Goal: Task Accomplishment & Management: Use online tool/utility

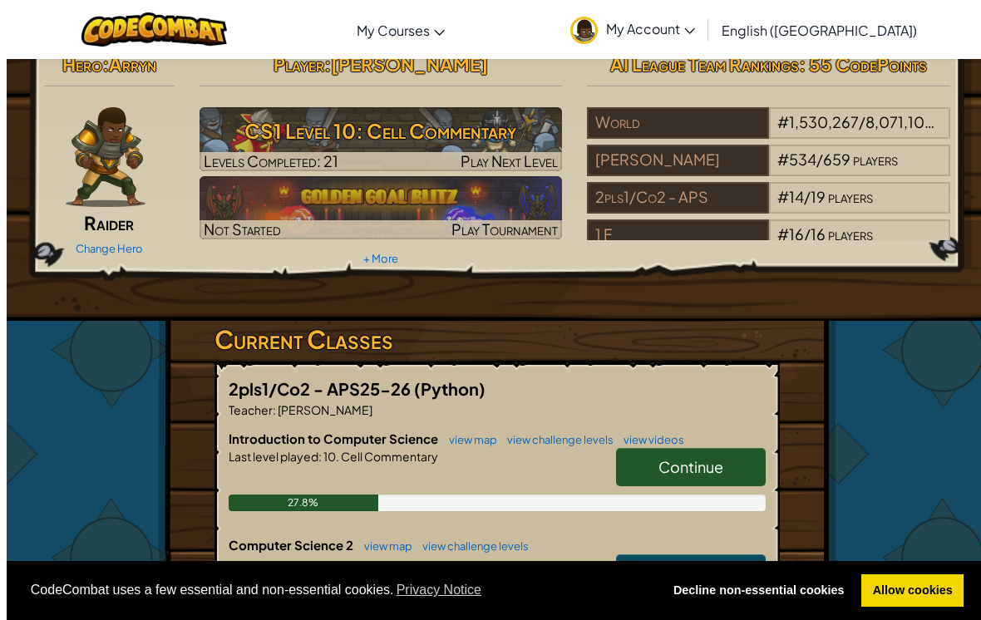
scroll to position [22, 0]
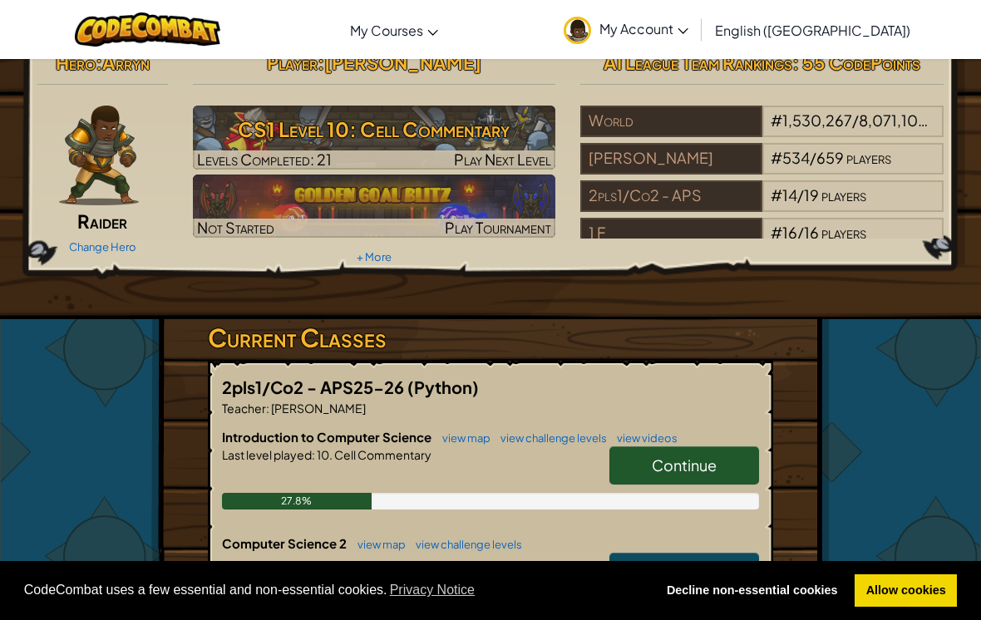
click at [707, 460] on span "Continue" at bounding box center [684, 464] width 65 height 19
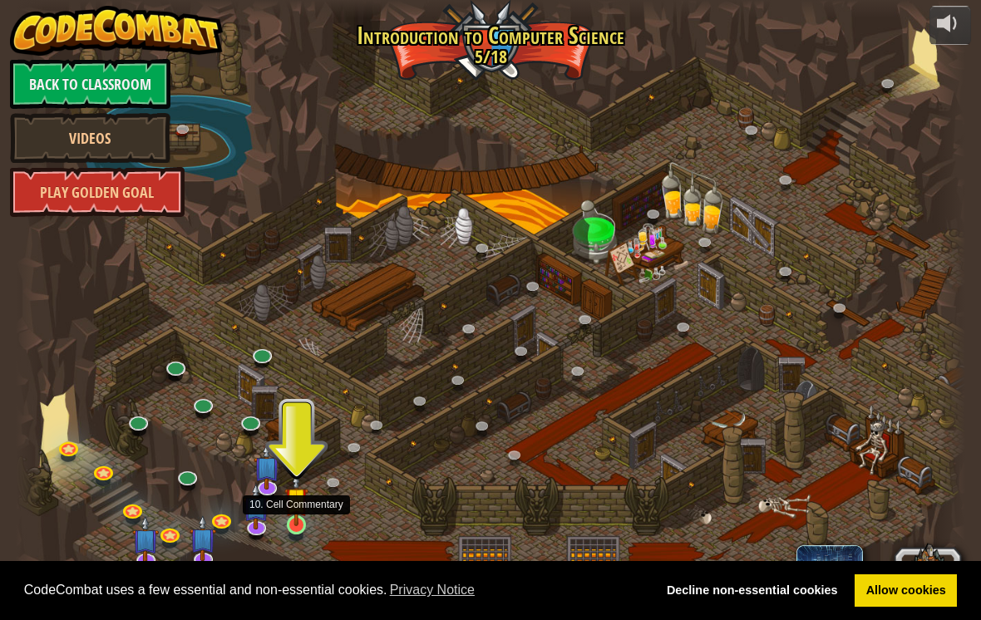
click at [295, 510] on img at bounding box center [296, 499] width 24 height 55
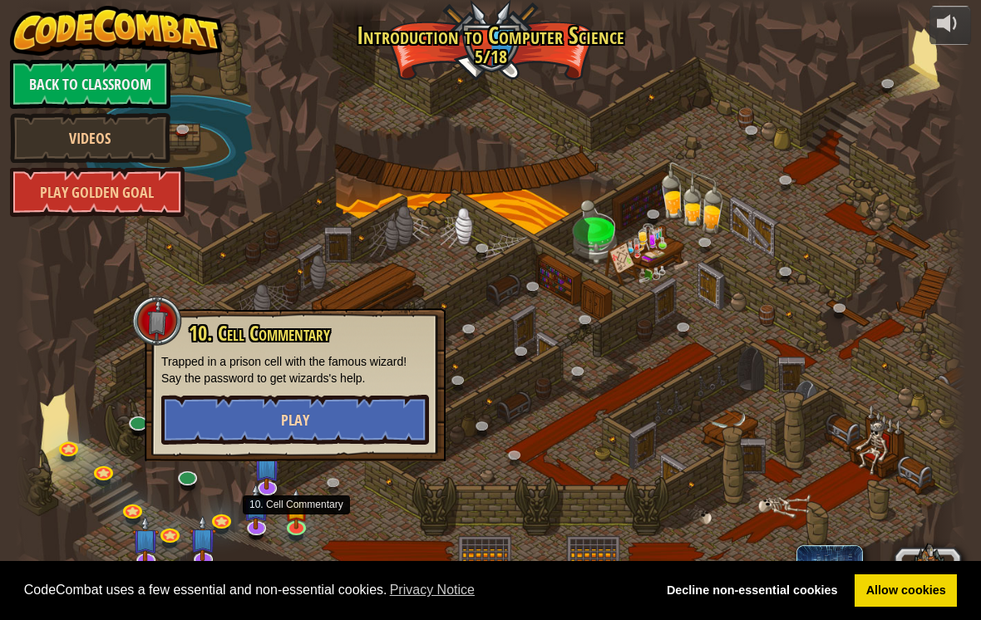
click at [192, 425] on button "Play" at bounding box center [295, 420] width 268 height 50
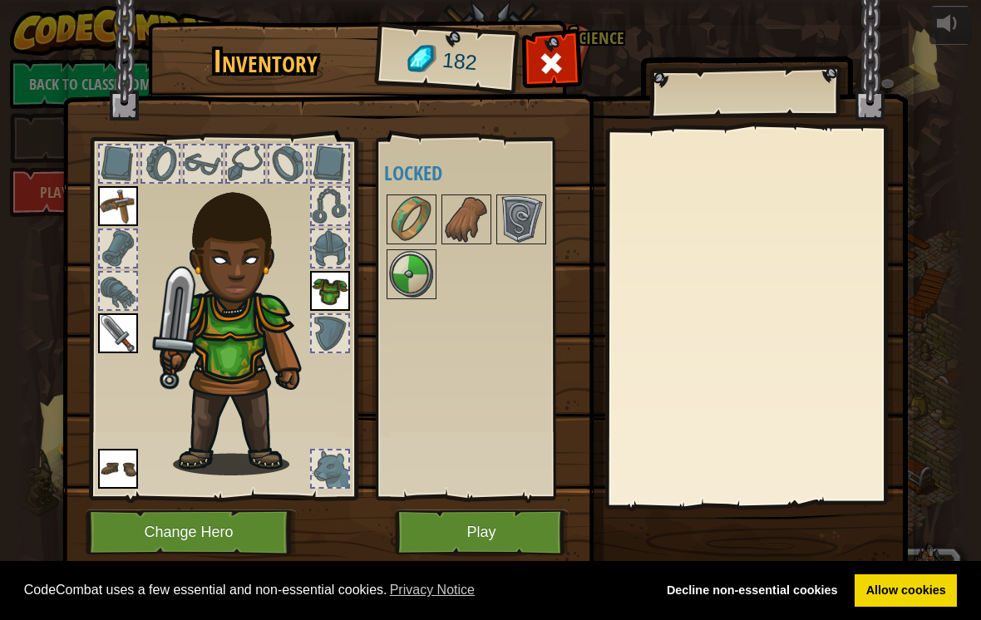
click at [437, 535] on button "Play" at bounding box center [482, 532] width 174 height 46
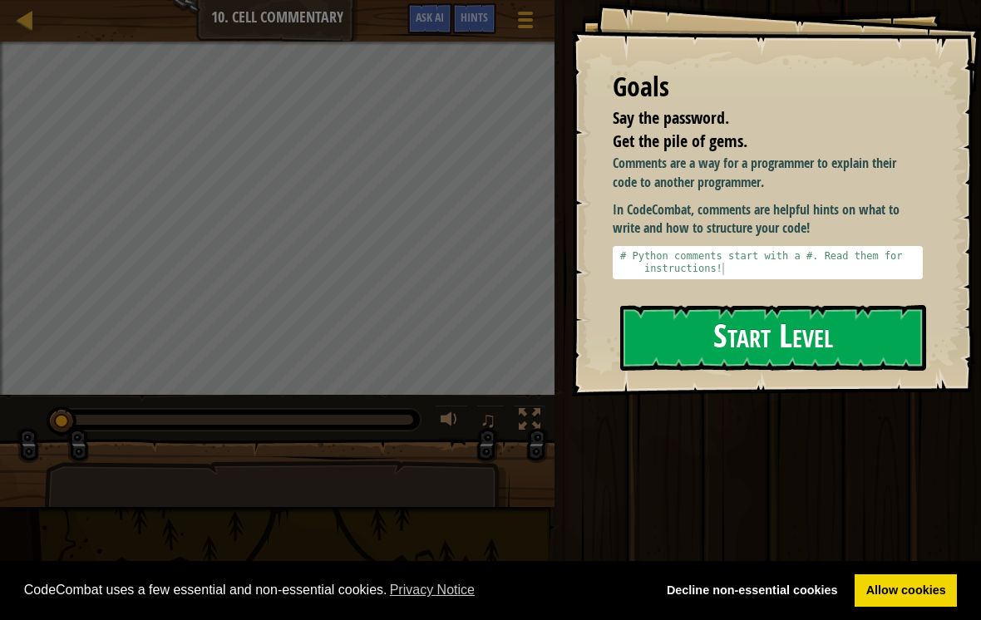
click at [856, 344] on button "Start Level" at bounding box center [773, 338] width 306 height 66
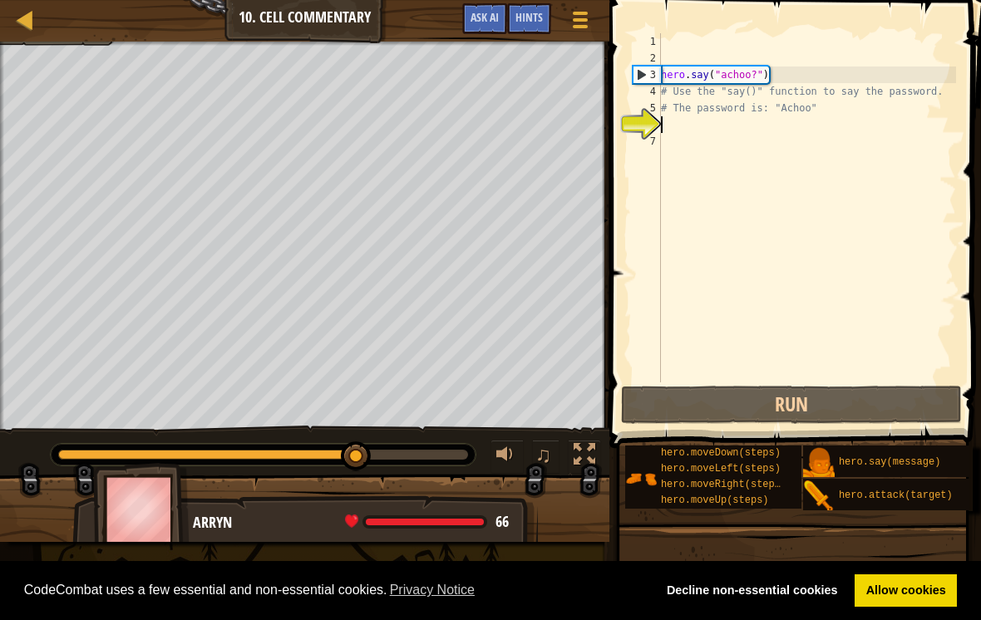
click at [277, 22] on div "Map Introduction to Computer Science 10. Cell Commentary Game Menu Done Hints A…" at bounding box center [304, 21] width 609 height 42
click at [494, 16] on span "Ask AI" at bounding box center [484, 17] width 28 height 16
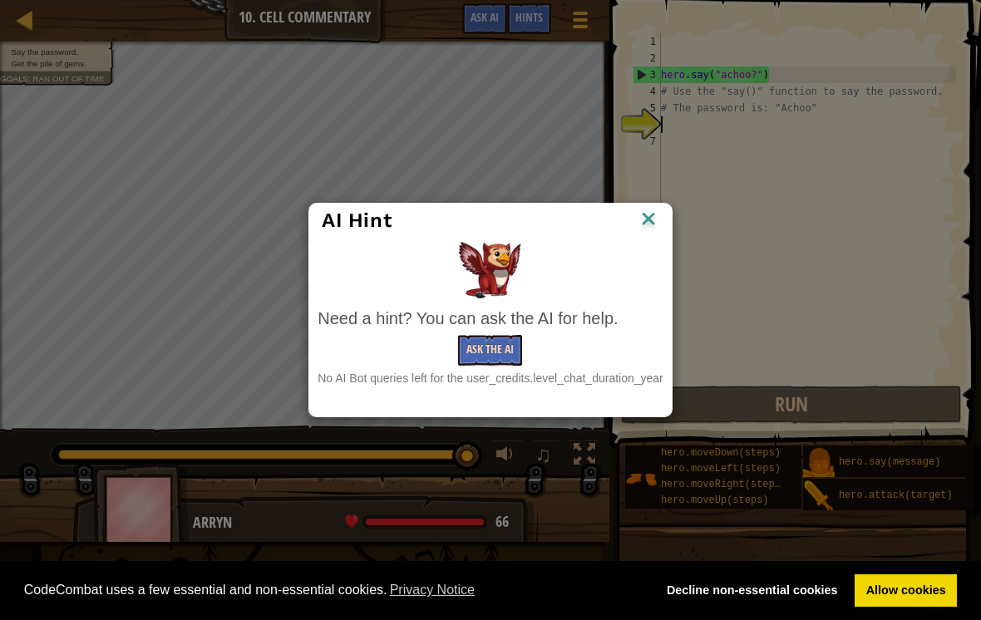
click at [499, 344] on button "Ask the AI" at bounding box center [490, 350] width 64 height 31
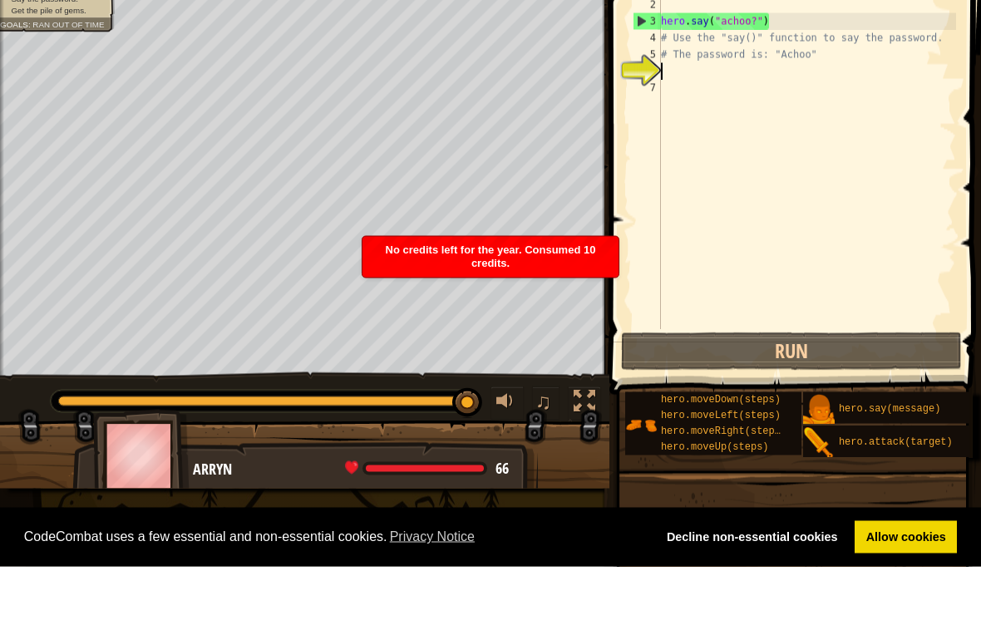
click at [588, 297] on span "No credits left for the year. Consumed 10 credits." at bounding box center [491, 310] width 210 height 26
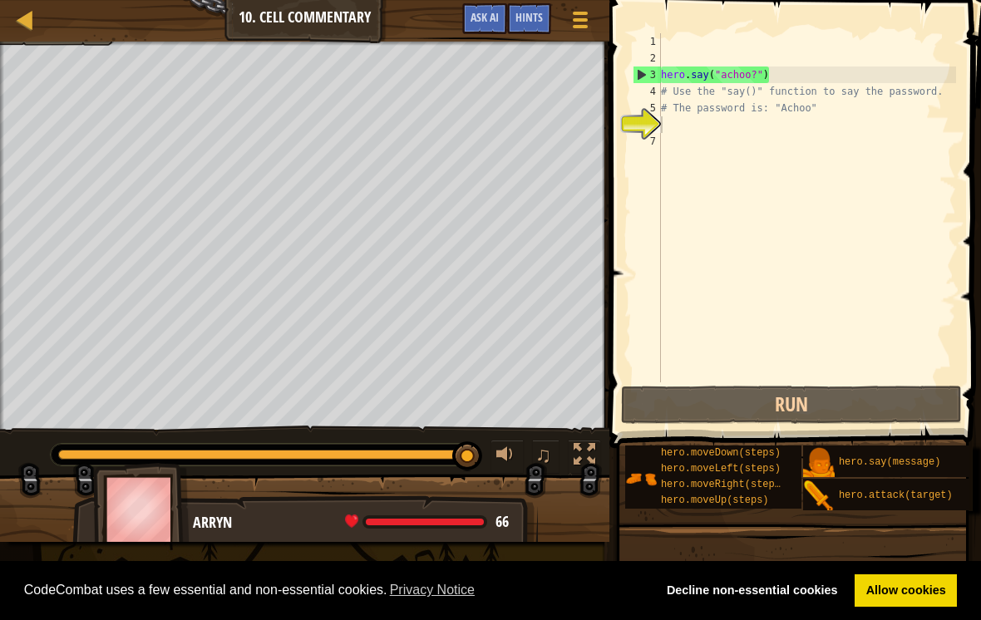
click at [23, 43] on span "Goals" at bounding box center [14, 38] width 28 height 9
click at [901, 574] on link "Allow cookies" at bounding box center [905, 590] width 102 height 33
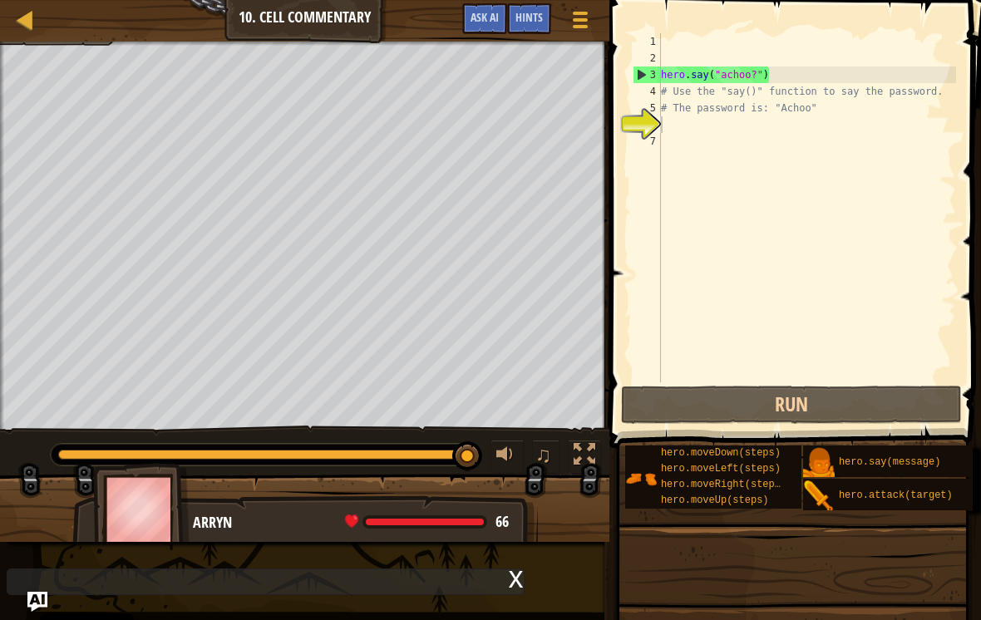
click at [901, 583] on link "Allow cookies" at bounding box center [905, 590] width 102 height 33
click at [42, 582] on div "x" at bounding box center [266, 581] width 518 height 27
click at [502, 579] on div "x" at bounding box center [266, 581] width 518 height 27
click at [513, 586] on div "x" at bounding box center [516, 577] width 15 height 17
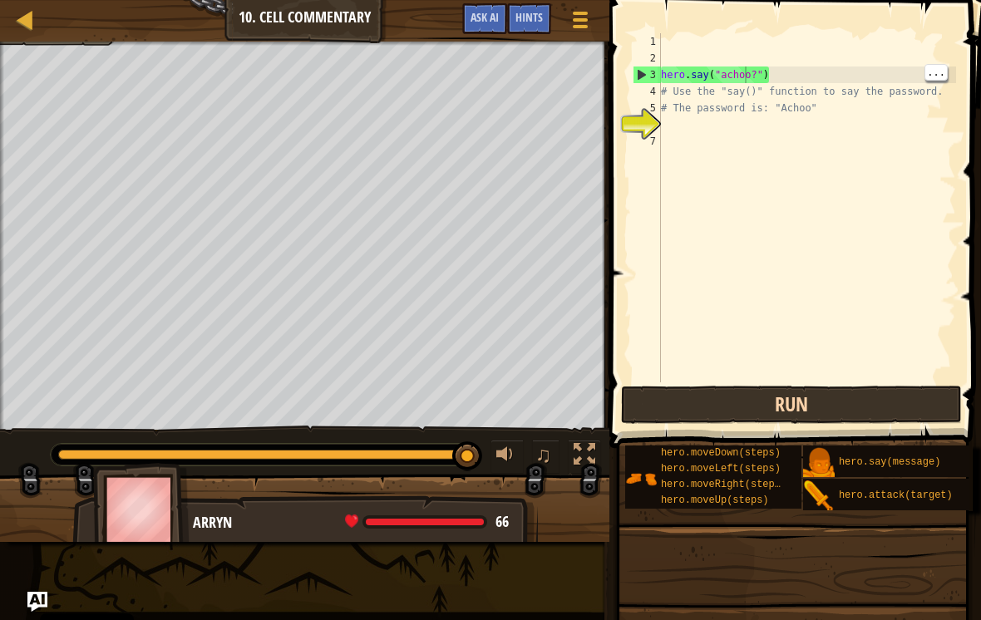
click at [834, 401] on button "Run" at bounding box center [791, 405] width 341 height 38
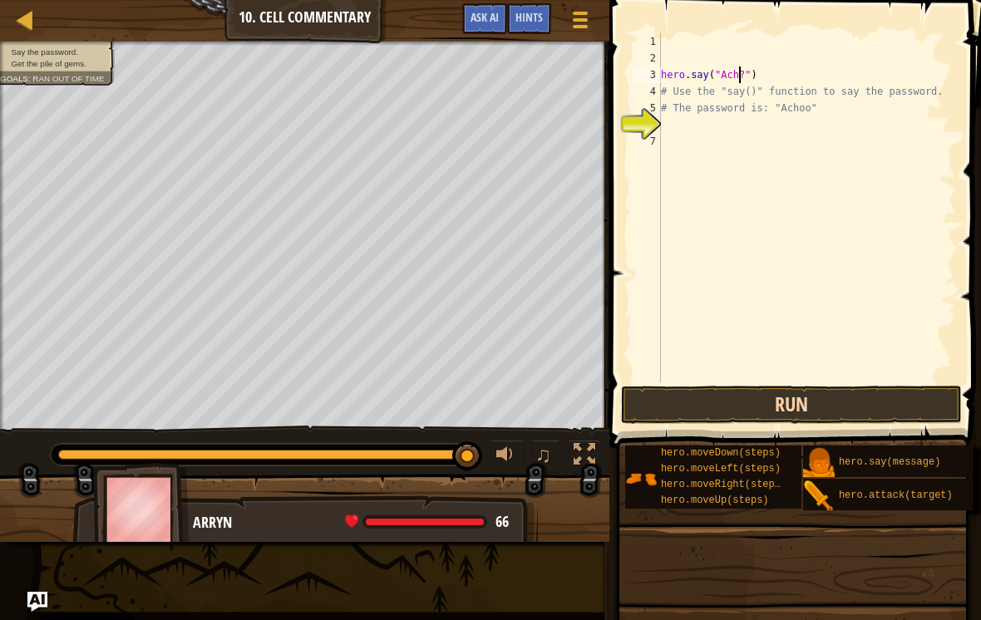
scroll to position [8, 7]
click at [886, 405] on button "Run" at bounding box center [791, 405] width 341 height 38
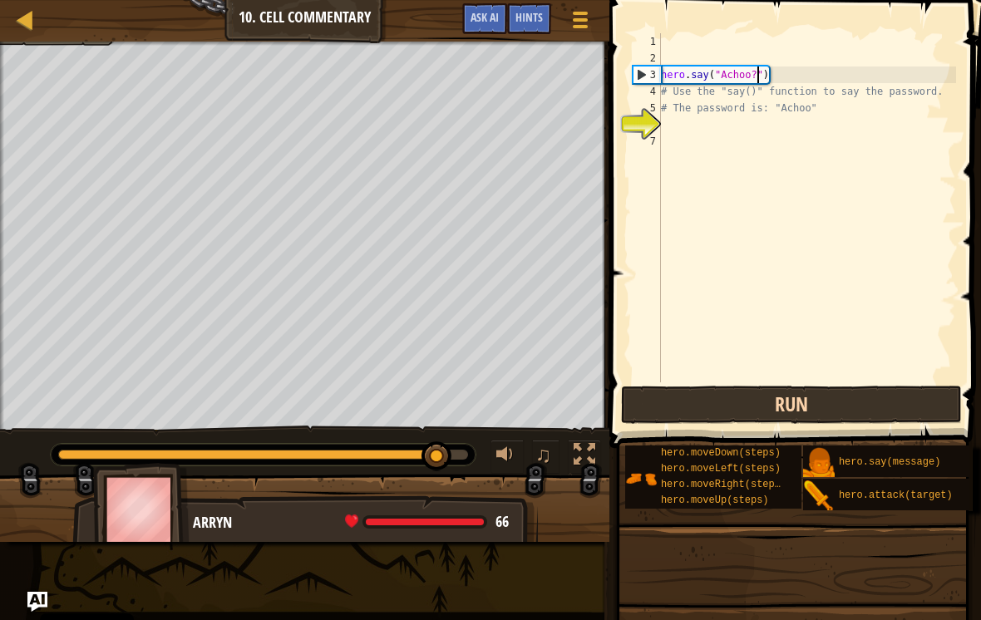
type textarea "hero.say("Achoo")"
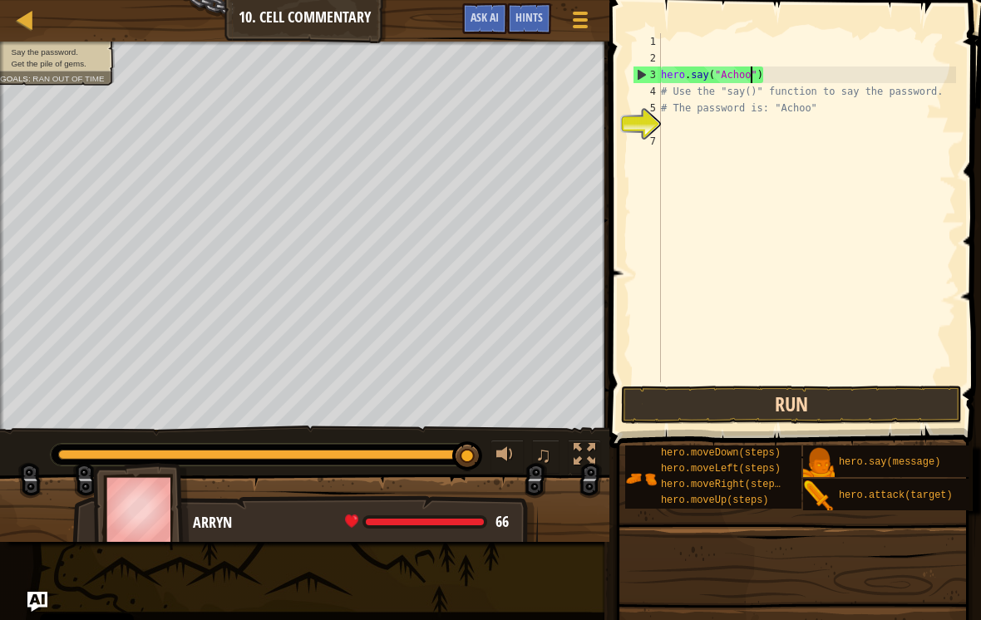
click at [852, 399] on button "Run" at bounding box center [791, 405] width 341 height 38
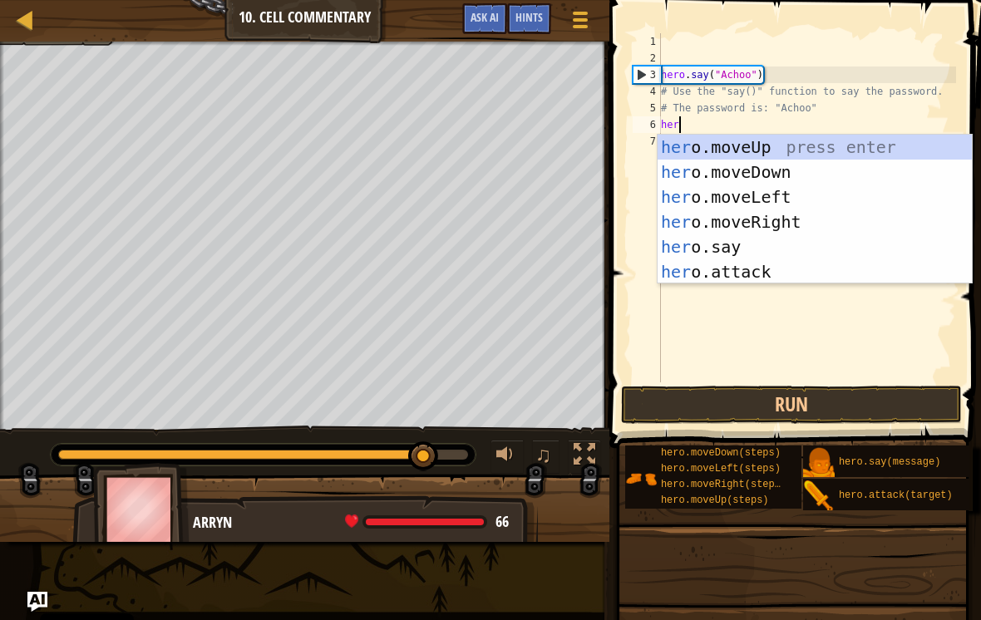
scroll to position [8, 0]
type textarea "h"
type textarea "hero"
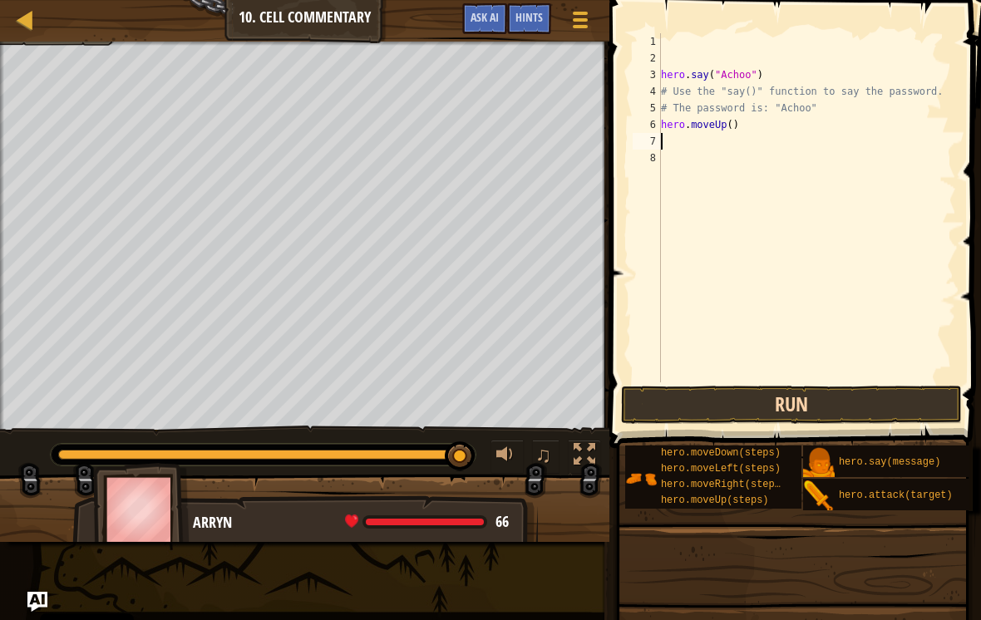
click at [900, 388] on button "Run" at bounding box center [791, 405] width 341 height 38
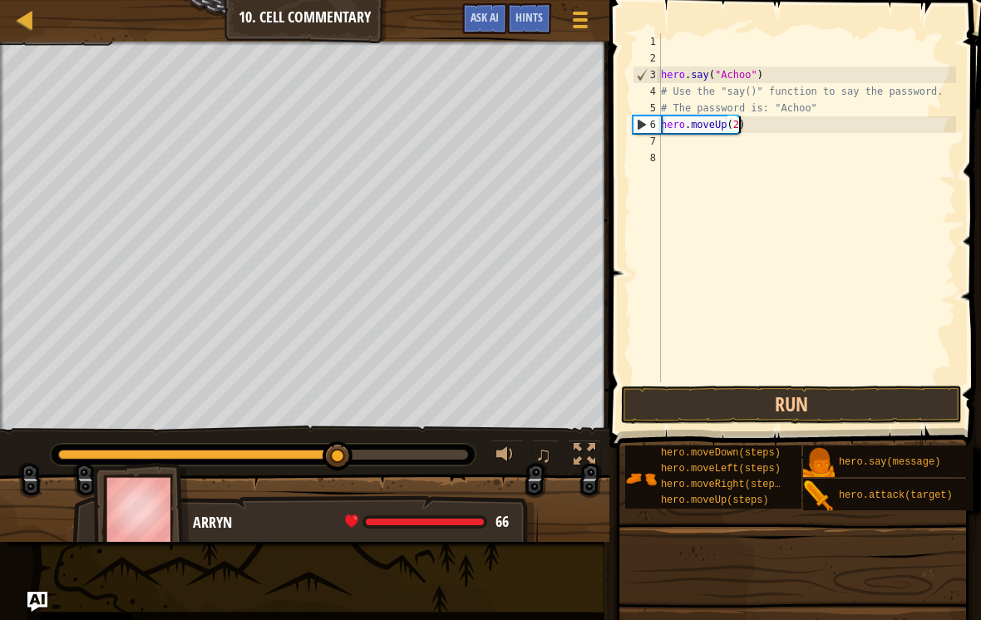
scroll to position [8, 6]
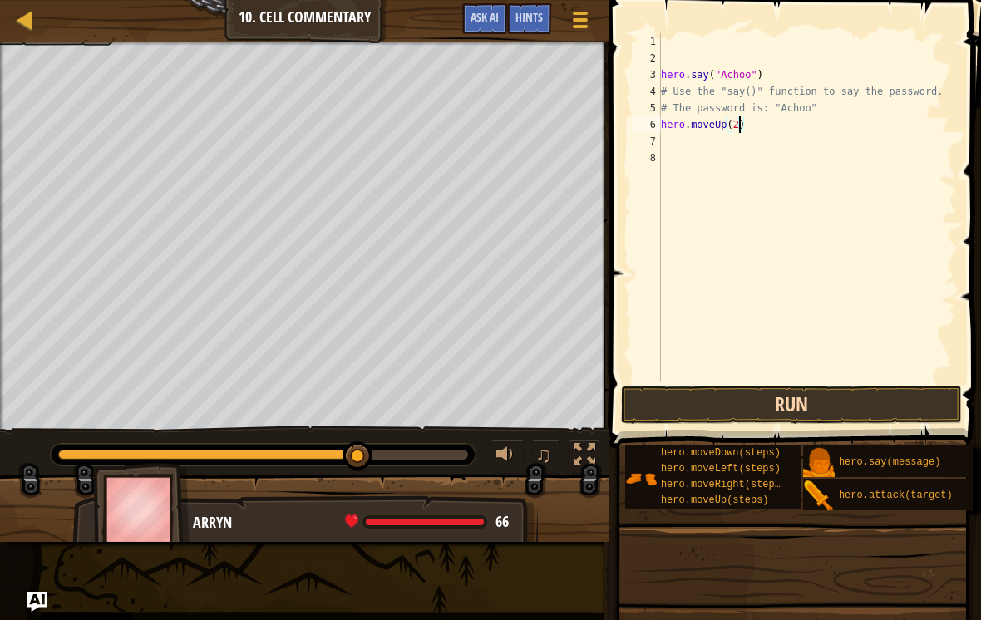
type textarea "hero.moveUp(2)"
click at [830, 400] on button "Run" at bounding box center [791, 405] width 341 height 38
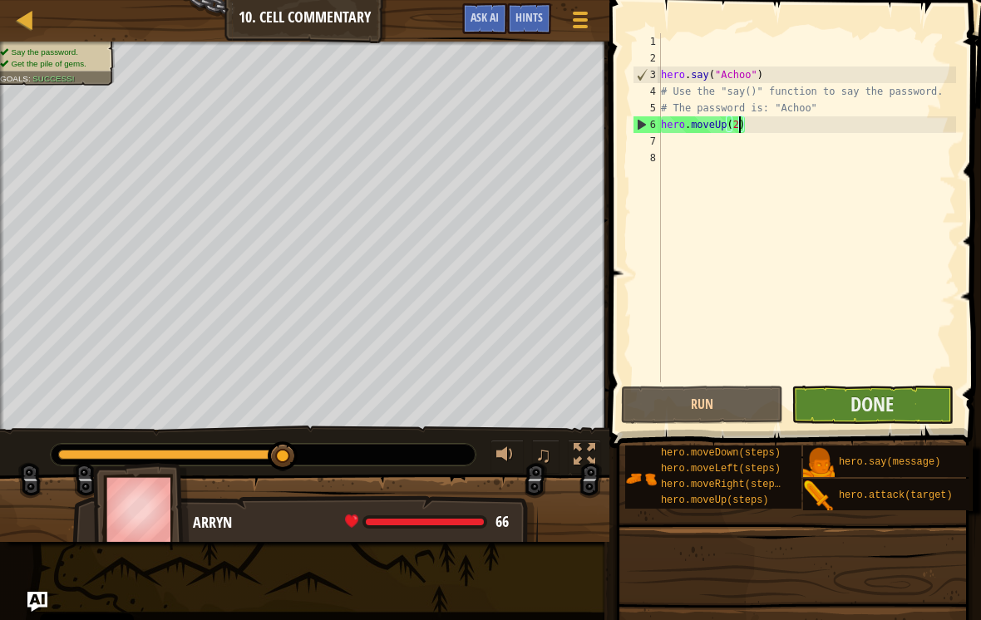
click at [905, 393] on button "Done" at bounding box center [872, 405] width 162 height 38
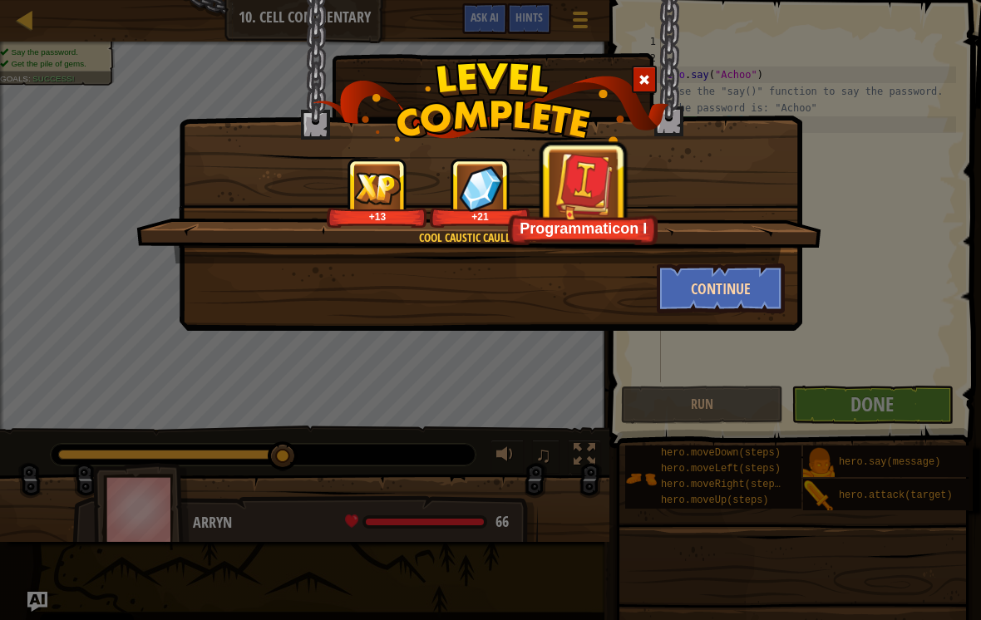
click at [754, 289] on button "Continue" at bounding box center [721, 288] width 129 height 50
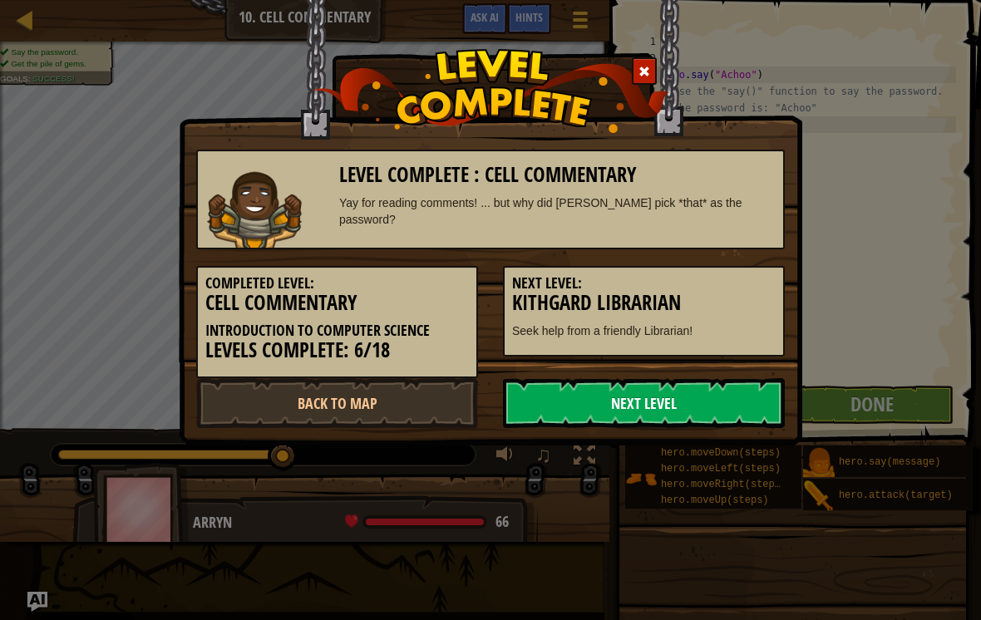
click at [731, 399] on link "Next Level" at bounding box center [644, 403] width 282 height 50
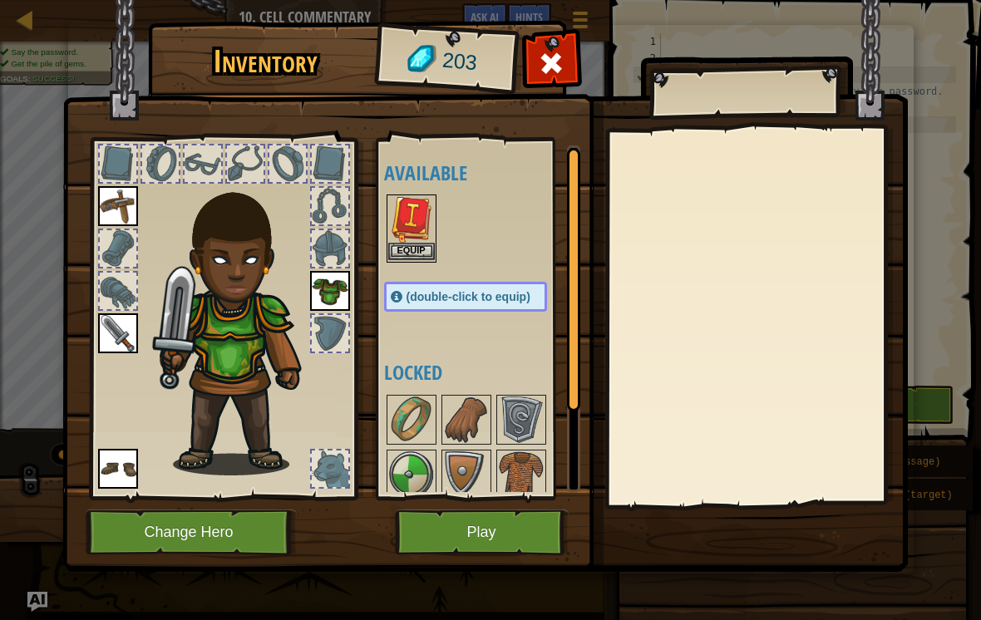
click at [422, 249] on button "Equip" at bounding box center [411, 251] width 47 height 17
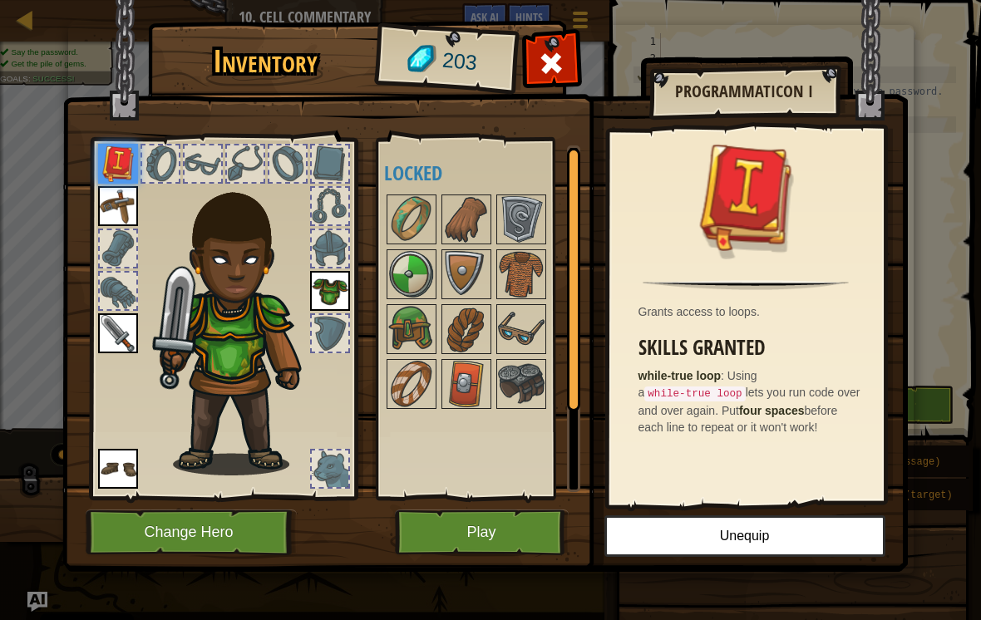
click at [533, 514] on button "Play" at bounding box center [482, 532] width 174 height 46
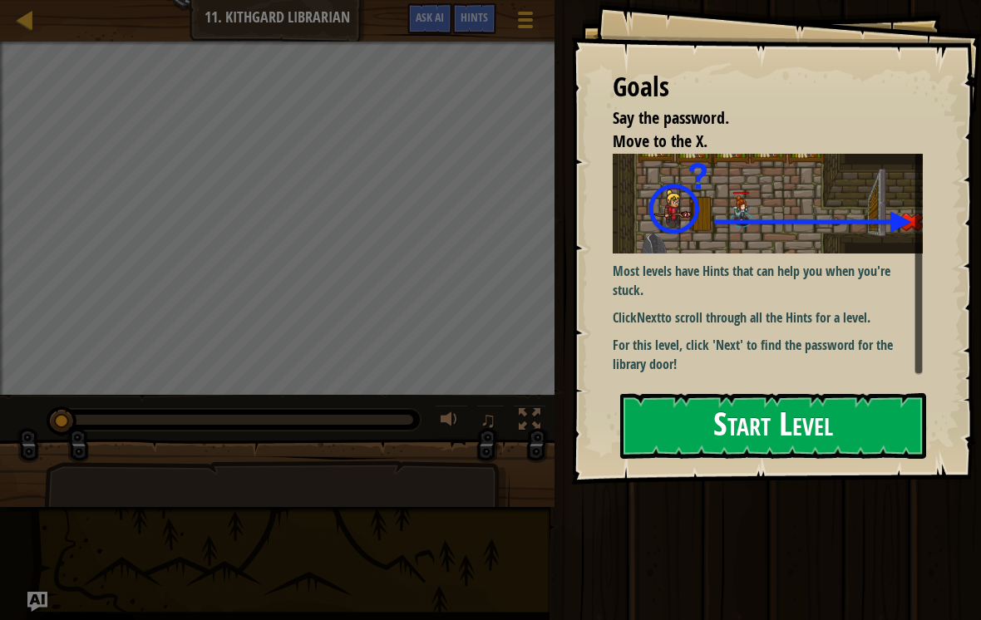
click at [748, 416] on button "Start Level" at bounding box center [773, 426] width 306 height 66
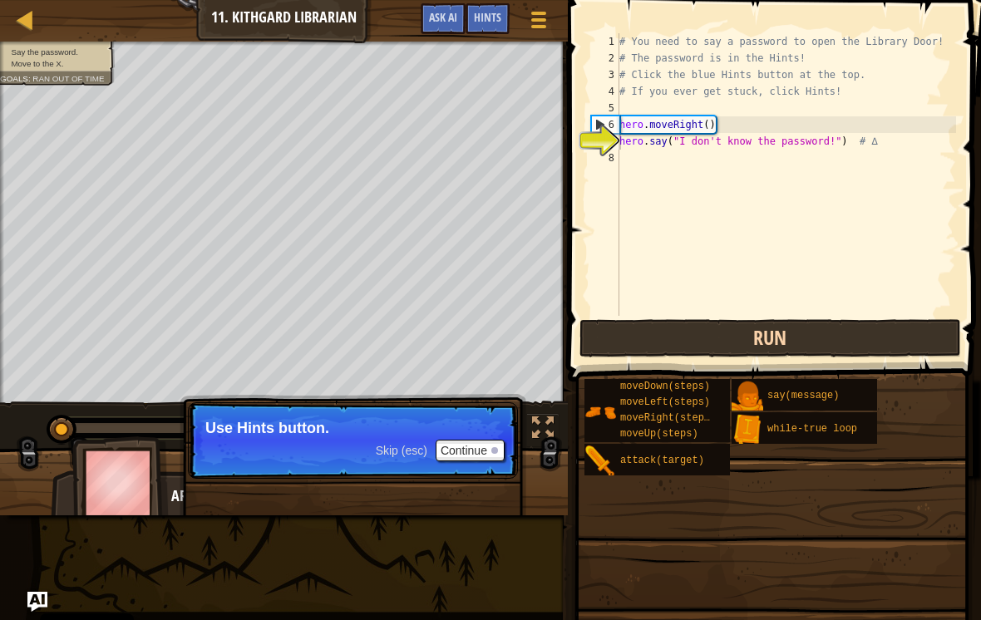
click at [820, 330] on button "Run" at bounding box center [769, 338] width 381 height 38
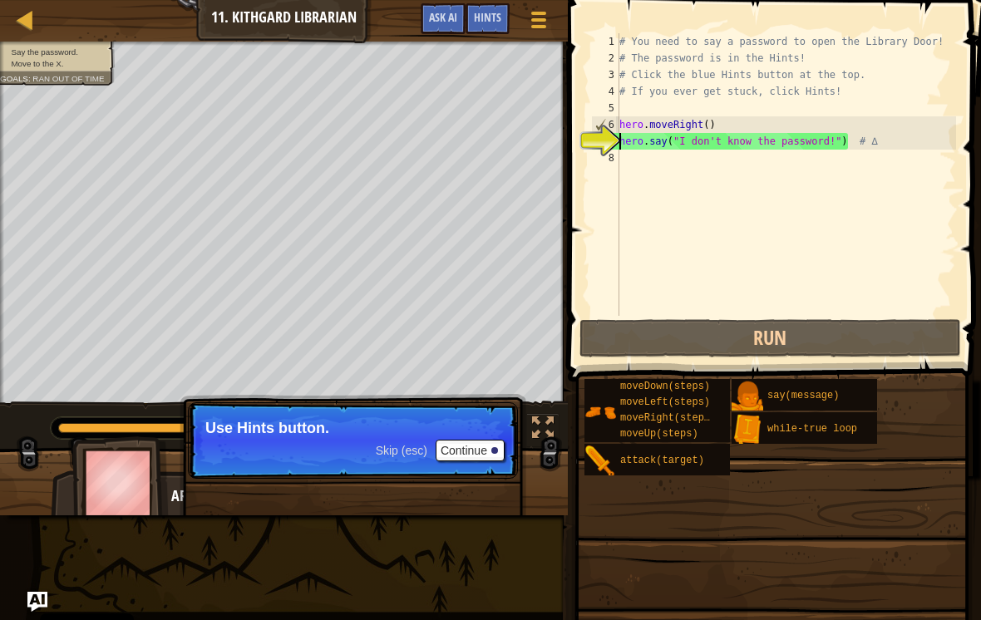
click at [464, 456] on button "Continue" at bounding box center [470, 451] width 69 height 22
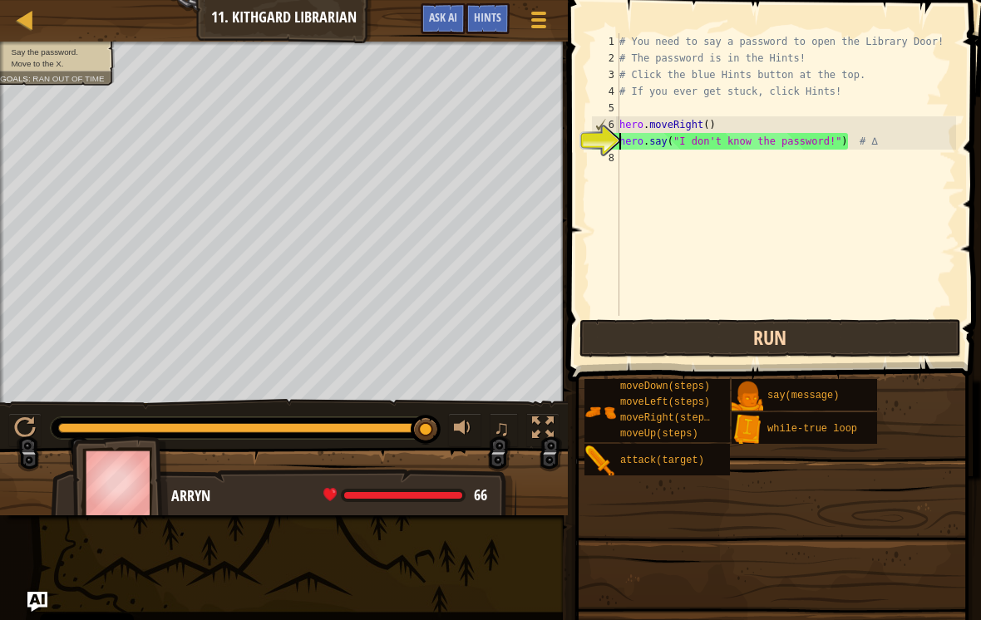
click at [844, 332] on button "Run" at bounding box center [769, 338] width 381 height 38
